Goal: Information Seeking & Learning: Check status

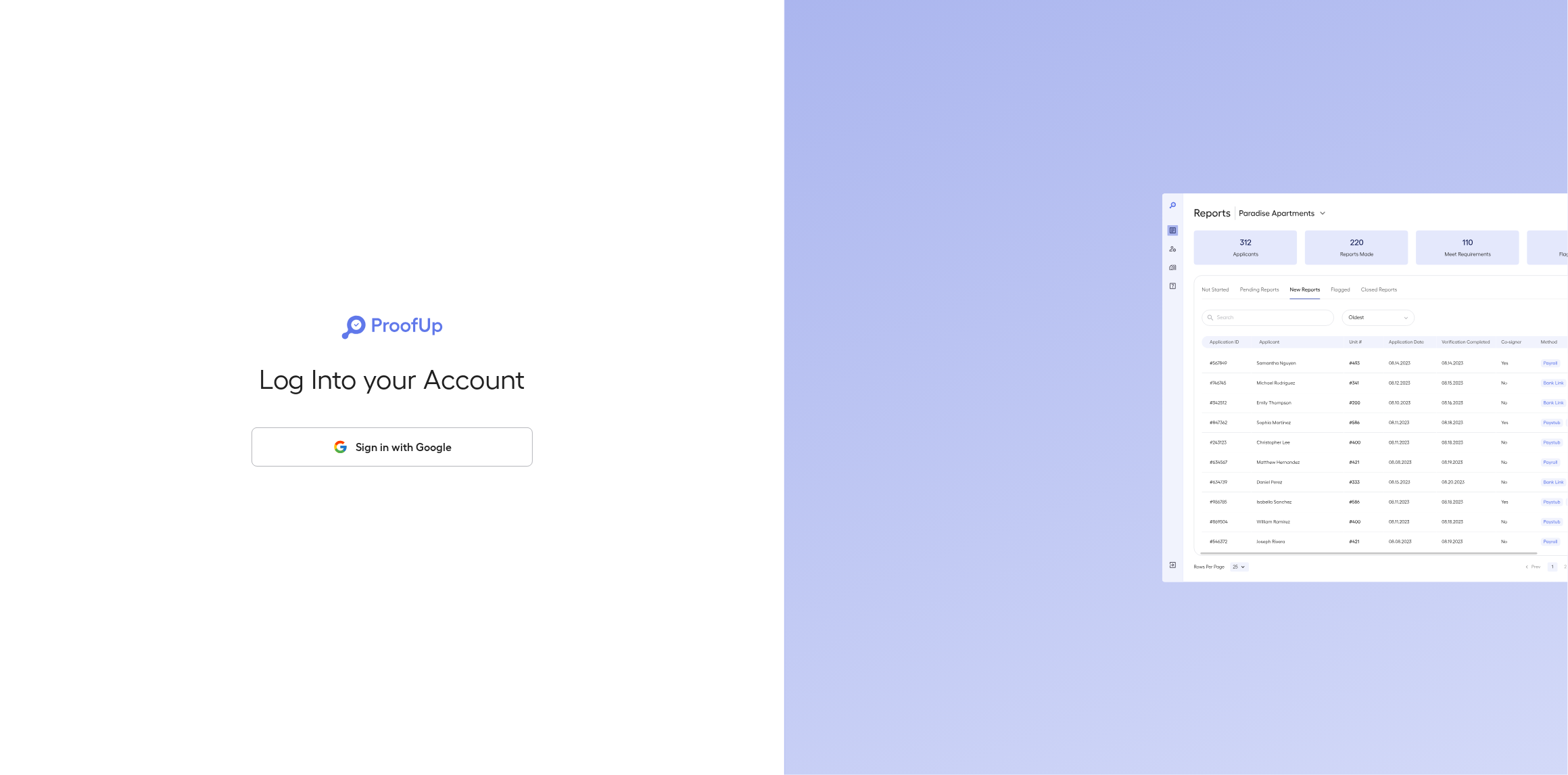
click at [415, 446] on button "Sign in with Google" at bounding box center [392, 446] width 281 height 39
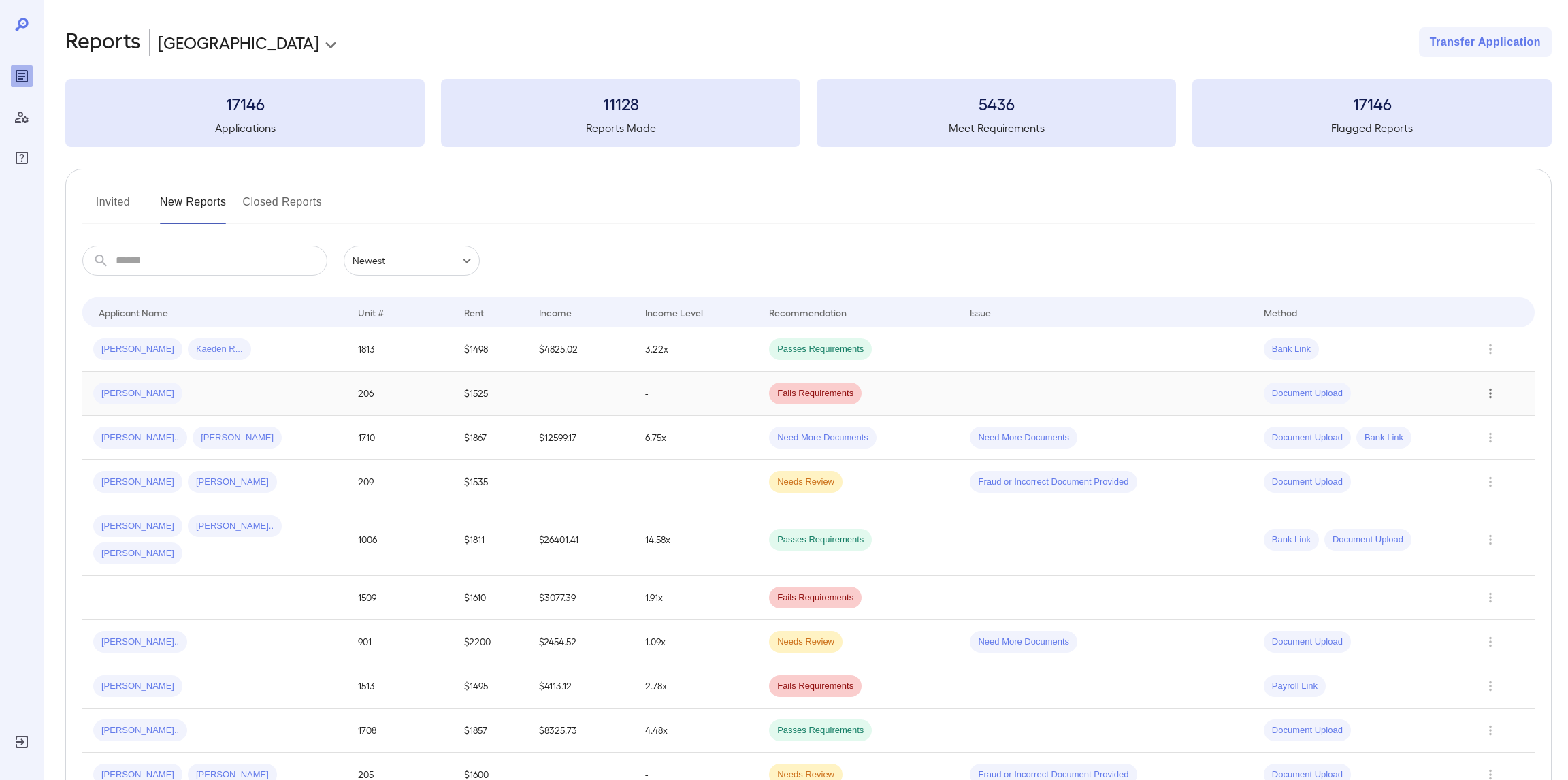
click at [1488, 394] on icon "Row Actions" at bounding box center [1490, 393] width 15 height 17
click at [1286, 259] on div at bounding box center [784, 390] width 1568 height 780
click at [232, 471] on div "Carla M... Christopher G..." at bounding box center [215, 481] width 243 height 22
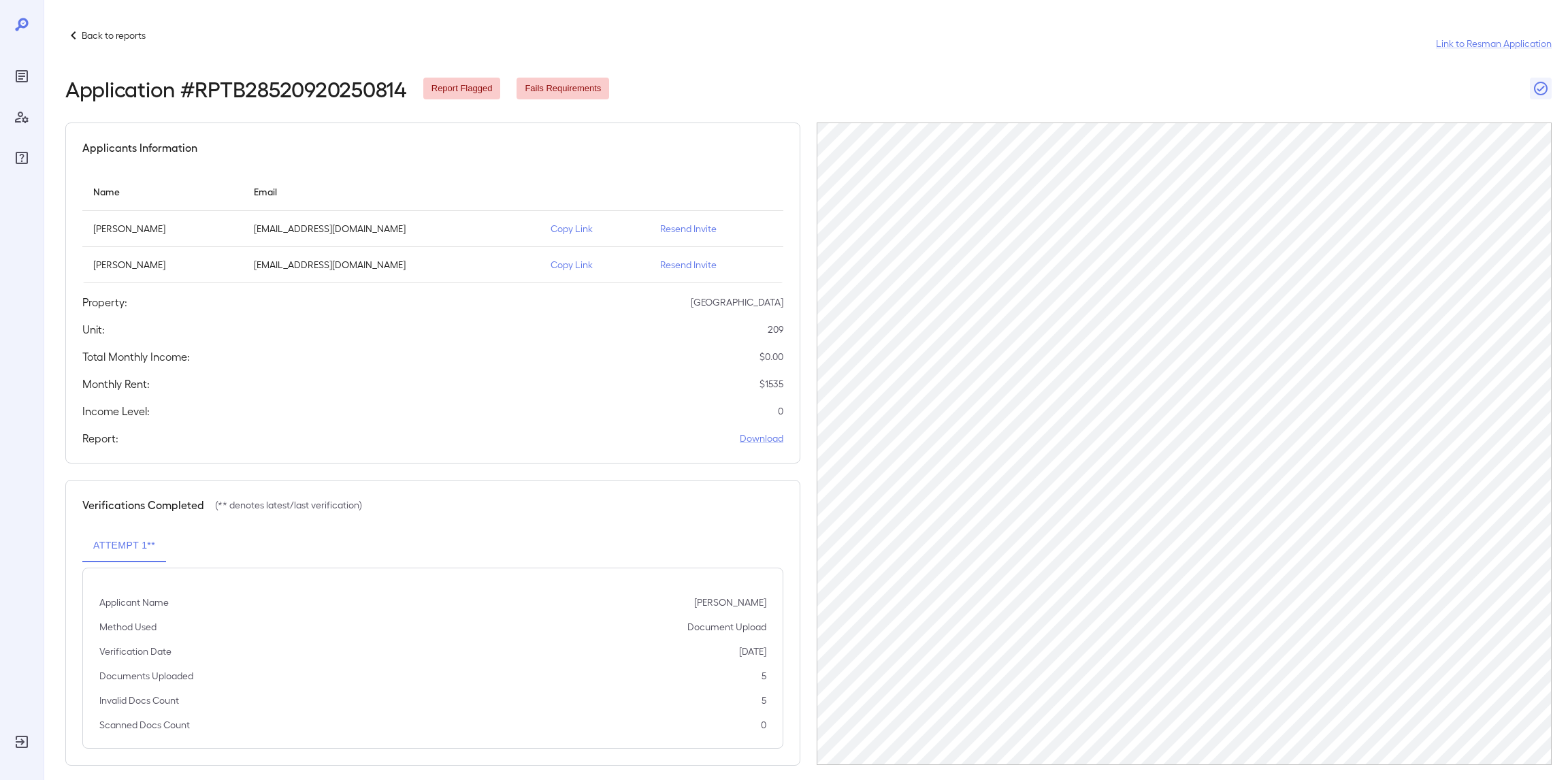
click at [104, 25] on div "Back to reports Link to Resman Application Application # RPTB28520920250814 Rep…" at bounding box center [805, 397] width 1524 height 793
click at [104, 32] on p "Back to reports" at bounding box center [113, 36] width 64 height 14
